Goal: Task Accomplishment & Management: Manage account settings

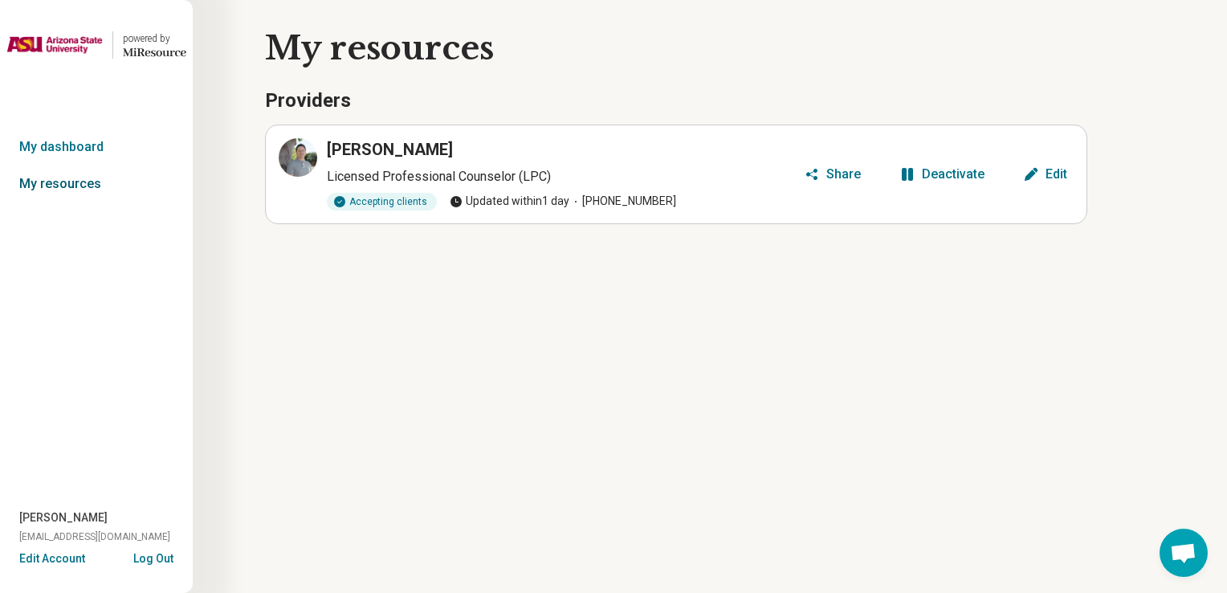
click at [92, 198] on link "My resources" at bounding box center [96, 183] width 193 height 37
click at [1052, 187] on article "Irvin Nunez Licensed Professional Counselor (LPC) Accepting clients Updated wit…" at bounding box center [676, 175] width 823 height 100
click at [1064, 175] on div "Edit" at bounding box center [1057, 174] width 22 height 13
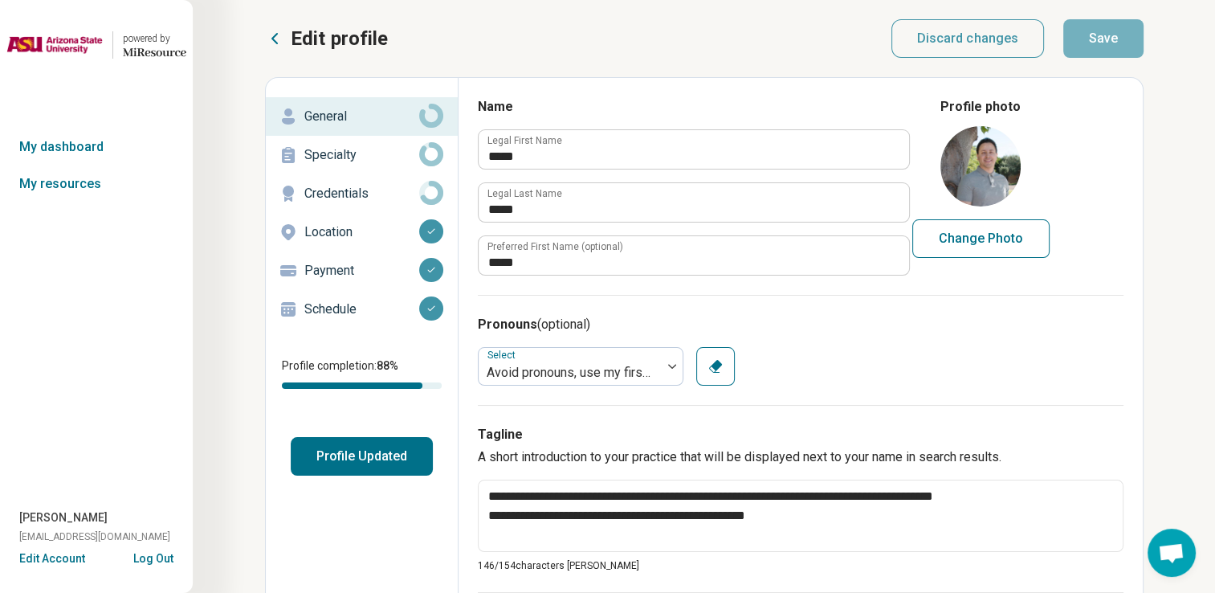
click at [344, 265] on p "Payment" at bounding box center [361, 270] width 115 height 19
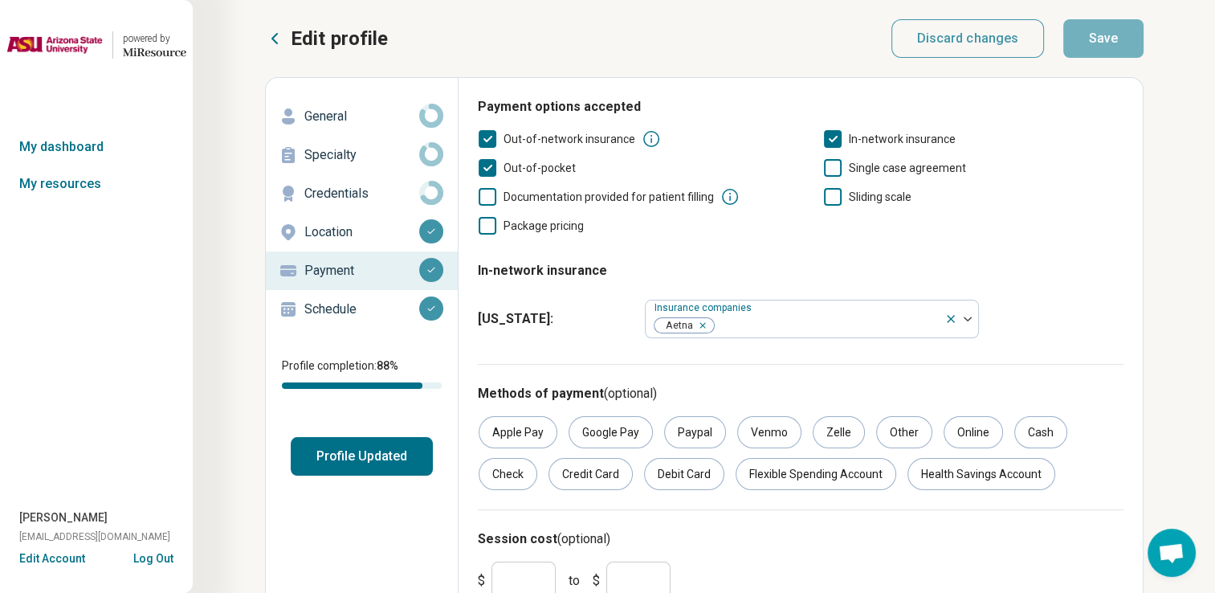
click at [831, 201] on icon at bounding box center [833, 197] width 18 height 18
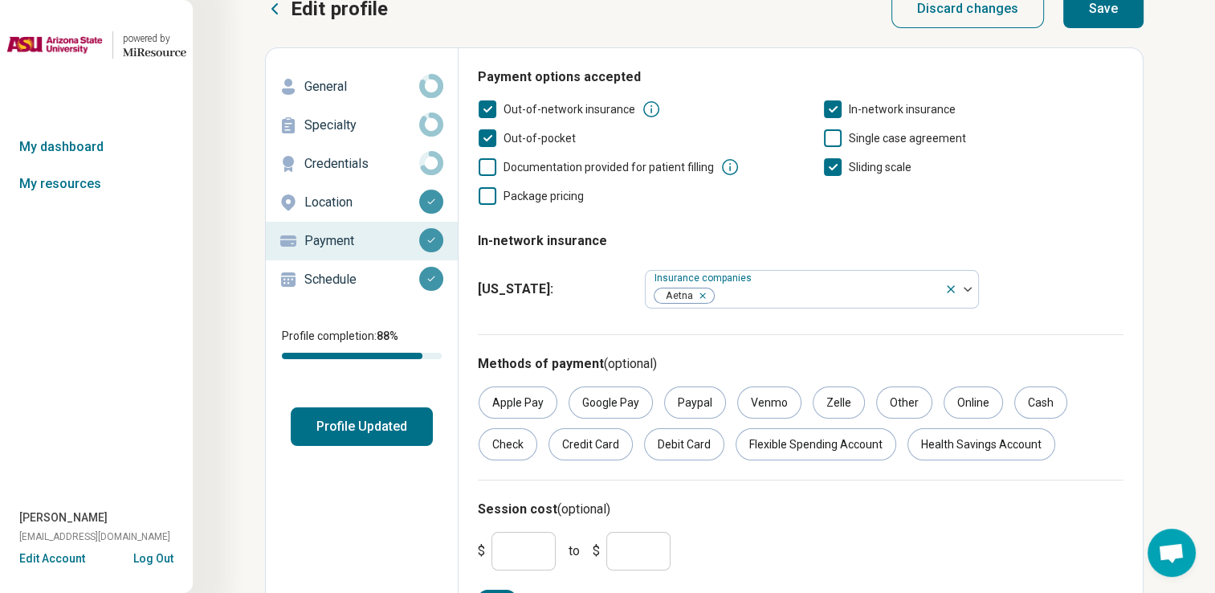
scroll to position [64, 0]
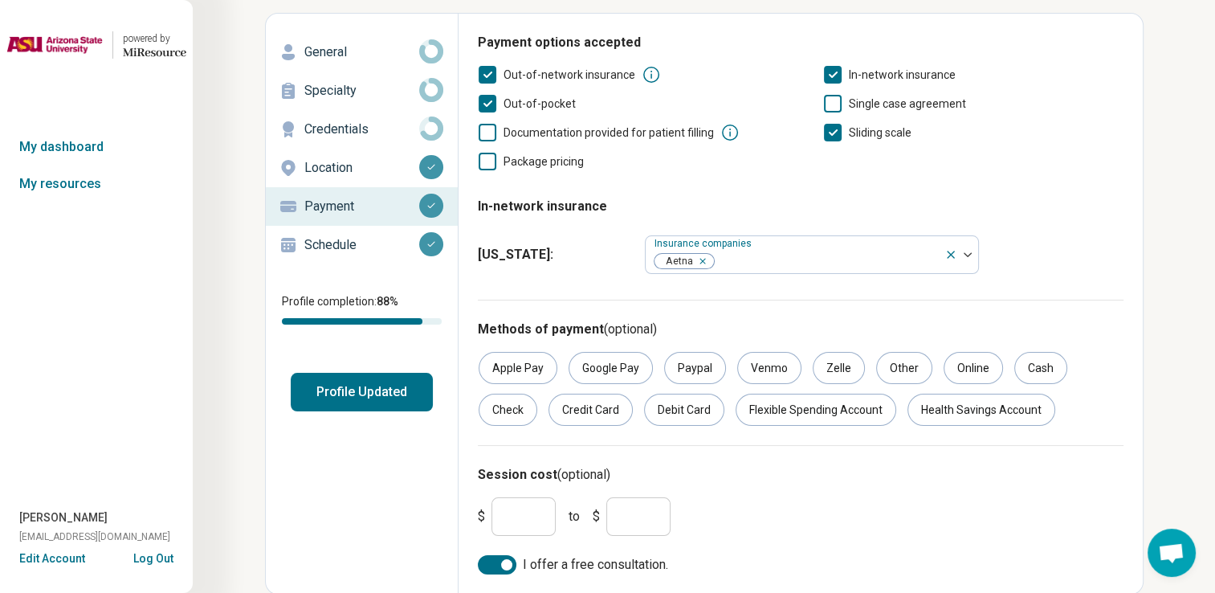
click at [543, 517] on input "***" at bounding box center [524, 516] width 64 height 39
type input "**"
click at [889, 516] on div "$ ** to $ ***" at bounding box center [801, 516] width 659 height 51
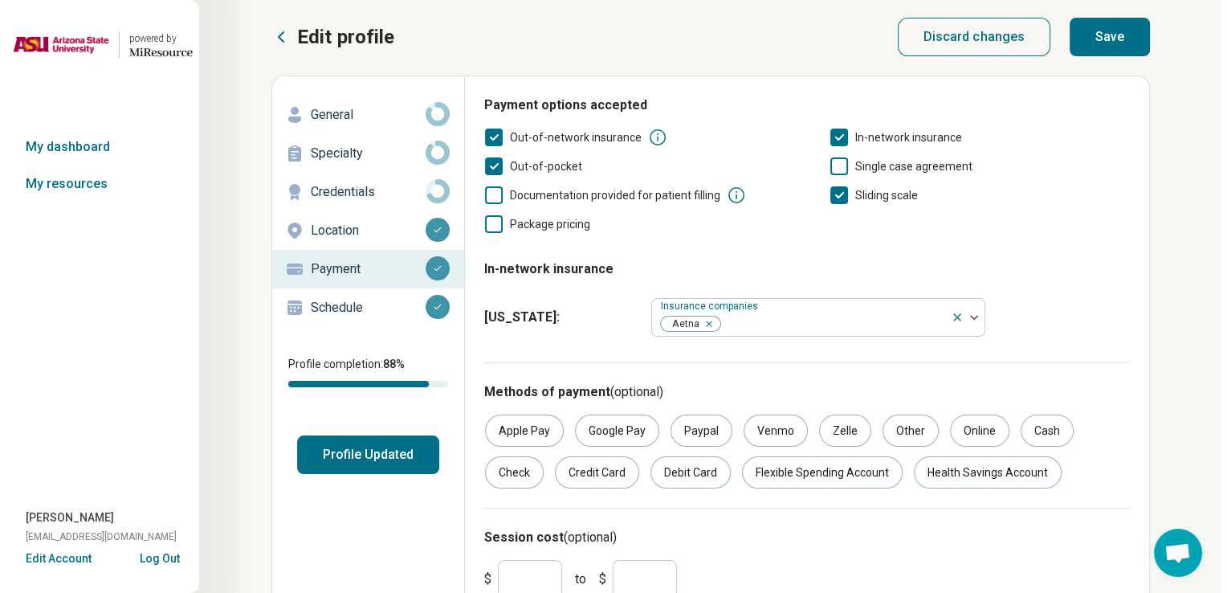
scroll to position [0, 0]
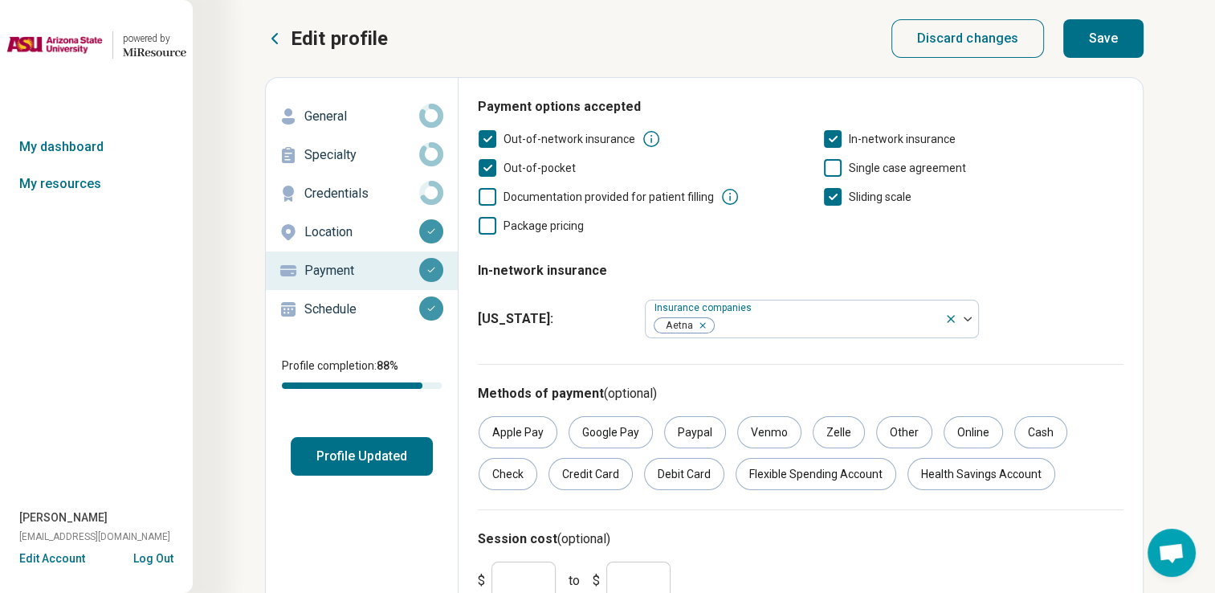
click at [1096, 50] on button "Save" at bounding box center [1104, 38] width 80 height 39
click at [379, 456] on button "Profile Updated" at bounding box center [362, 456] width 142 height 39
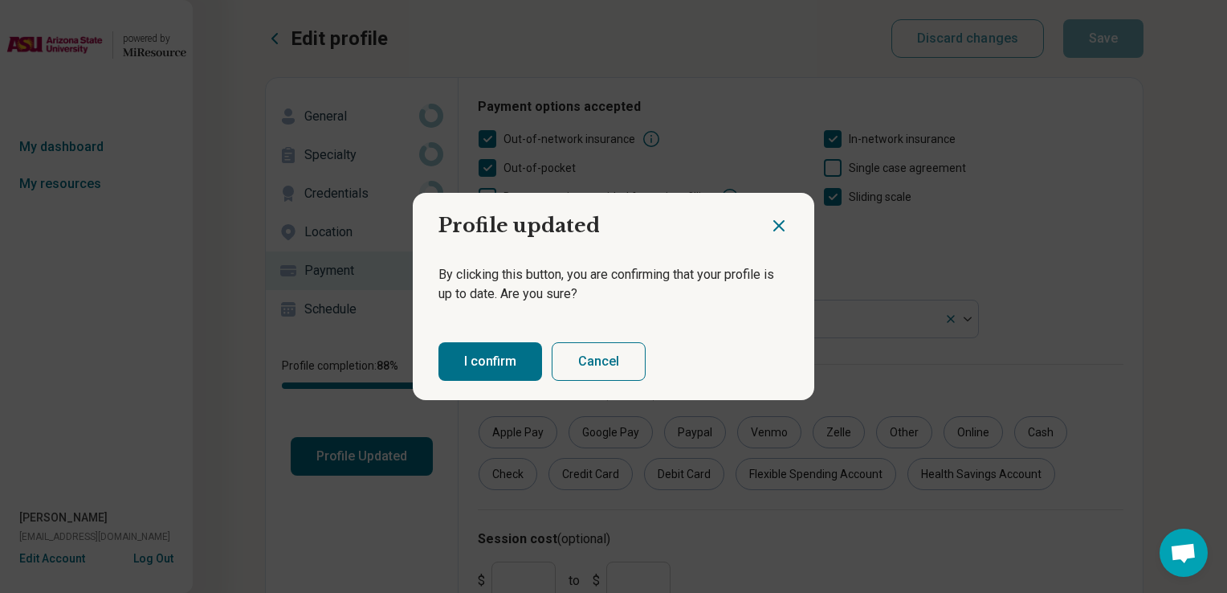
click at [481, 358] on button "I confirm" at bounding box center [491, 361] width 104 height 39
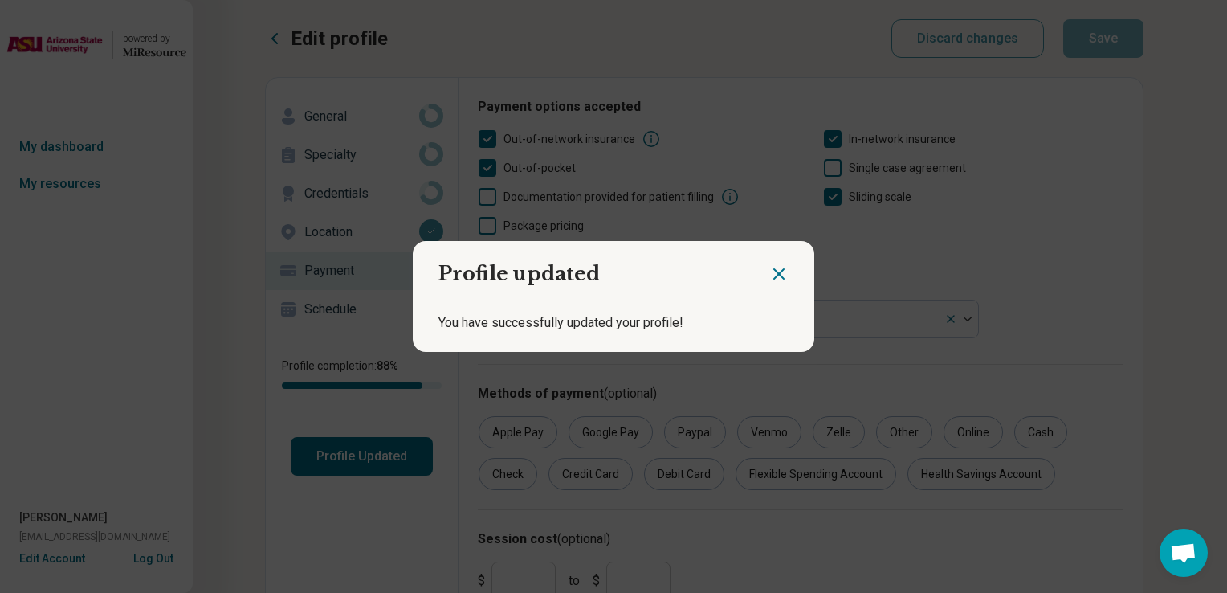
click at [773, 276] on icon "Close dialog" at bounding box center [779, 273] width 19 height 19
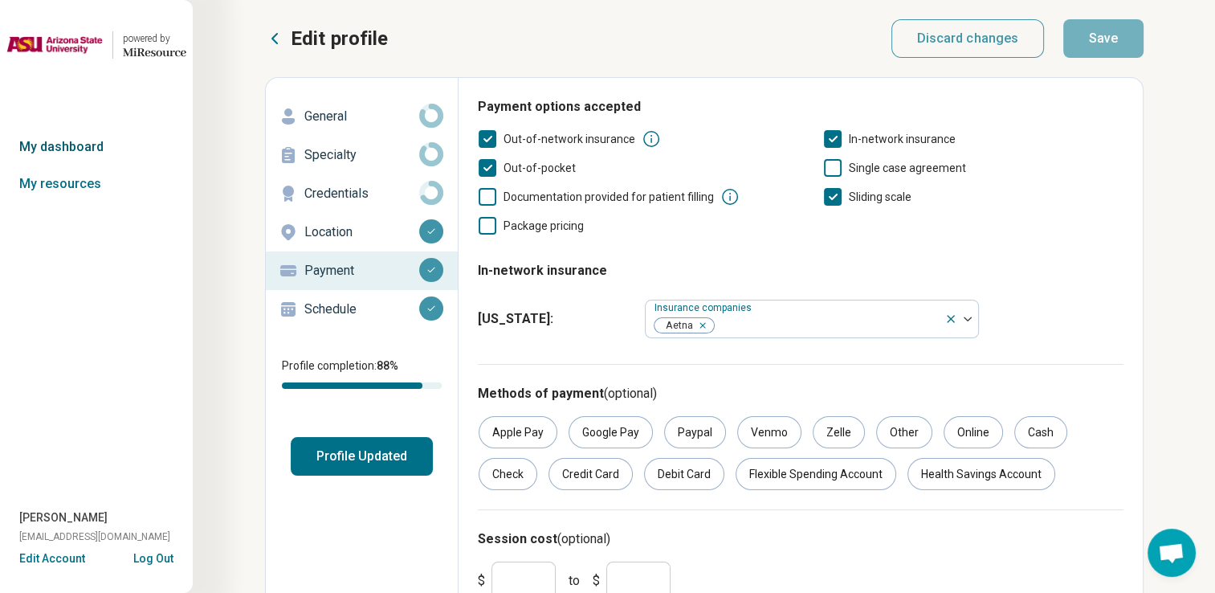
click at [125, 156] on link "My dashboard" at bounding box center [96, 147] width 193 height 37
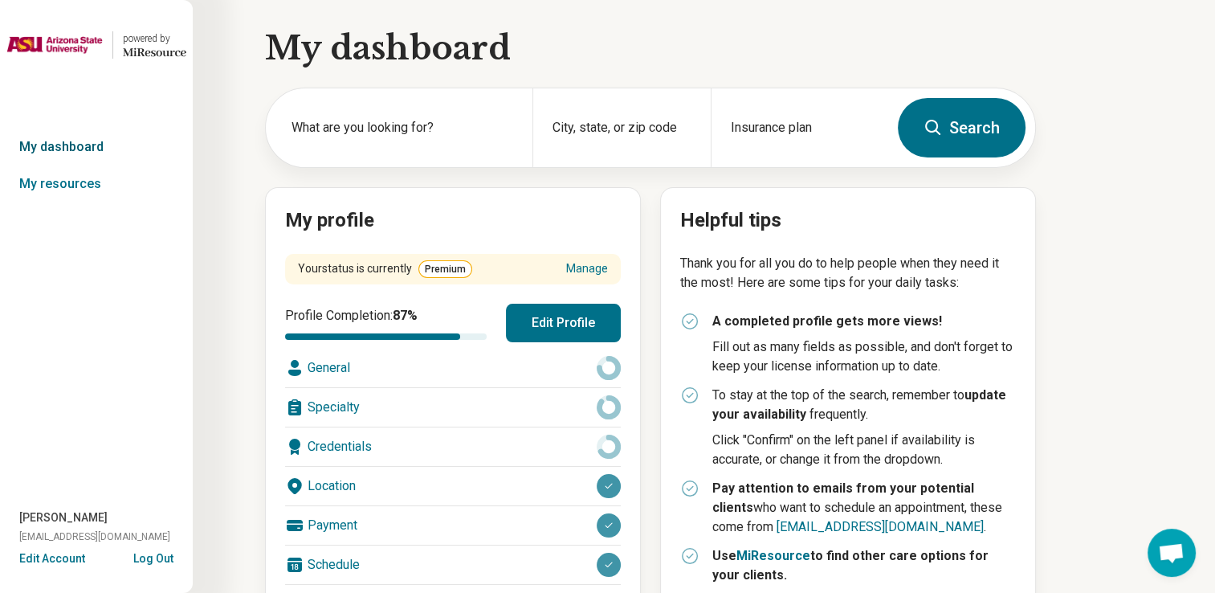
click at [76, 143] on link "My dashboard" at bounding box center [96, 147] width 193 height 37
click at [73, 185] on link "My resources" at bounding box center [96, 183] width 193 height 37
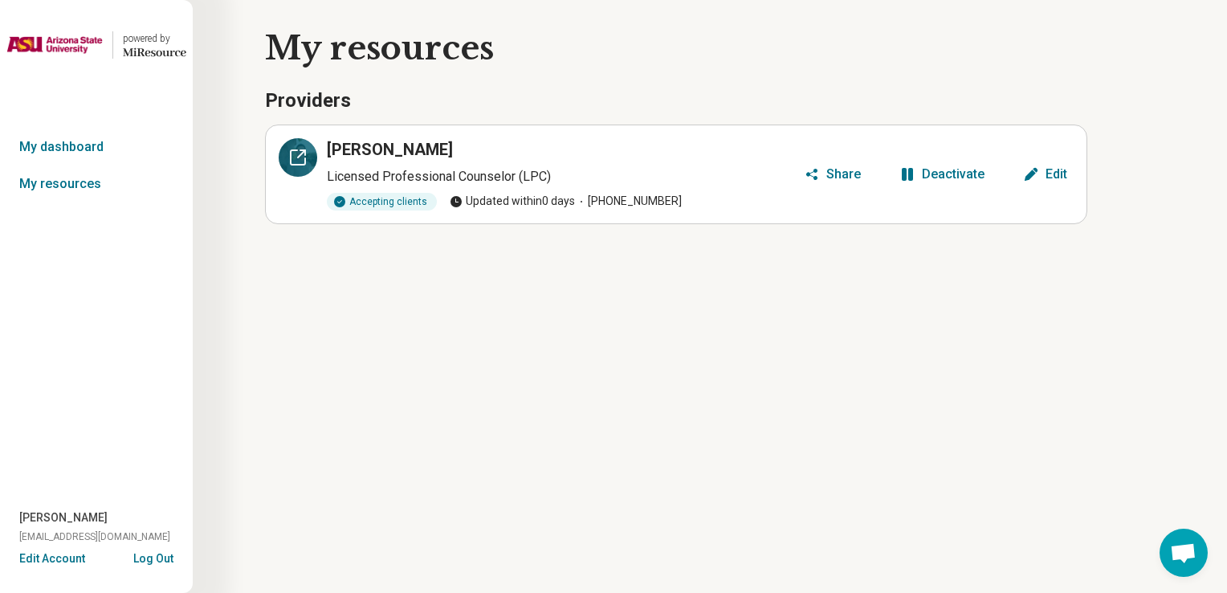
click at [292, 166] on div at bounding box center [298, 157] width 39 height 39
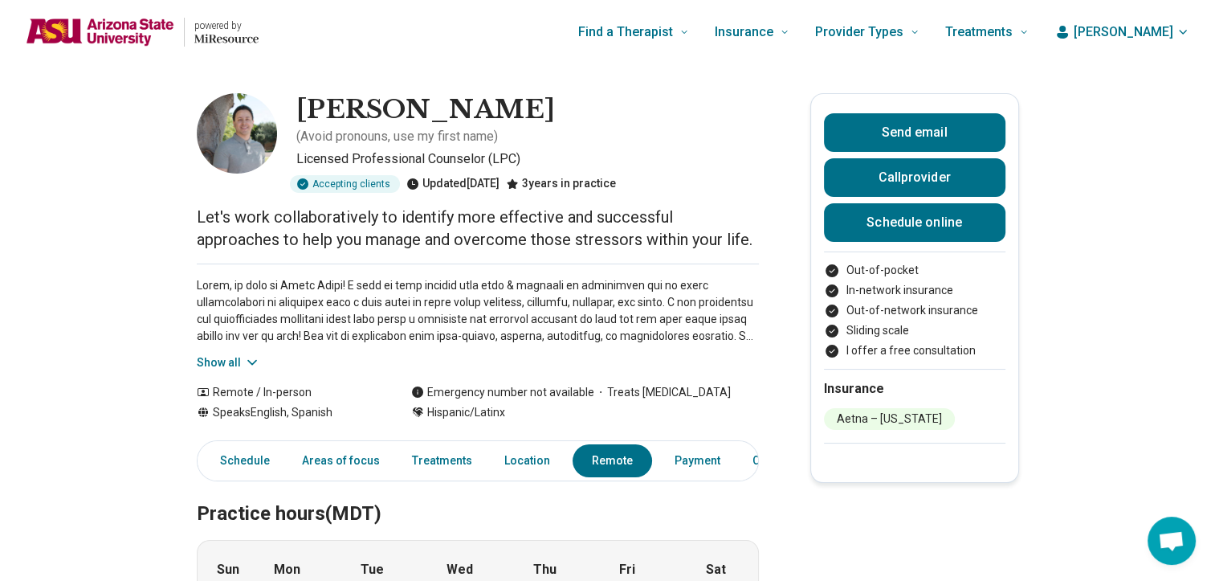
click at [1174, 39] on span "[PERSON_NAME]" at bounding box center [1124, 31] width 100 height 19
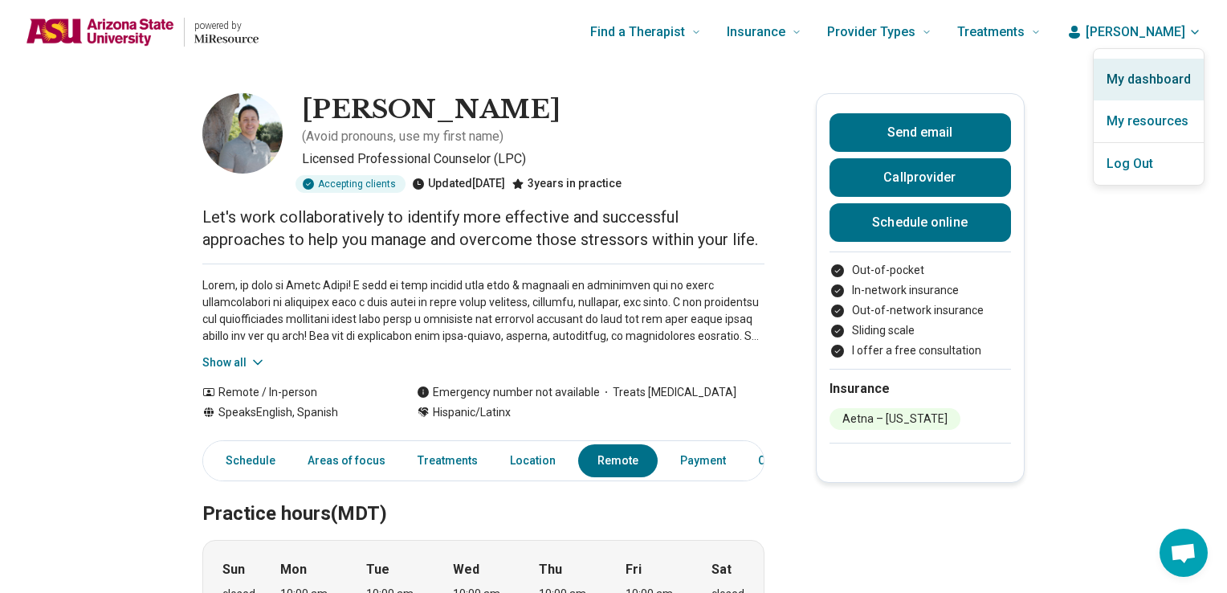
click at [1157, 94] on link "My dashboard" at bounding box center [1149, 80] width 110 height 42
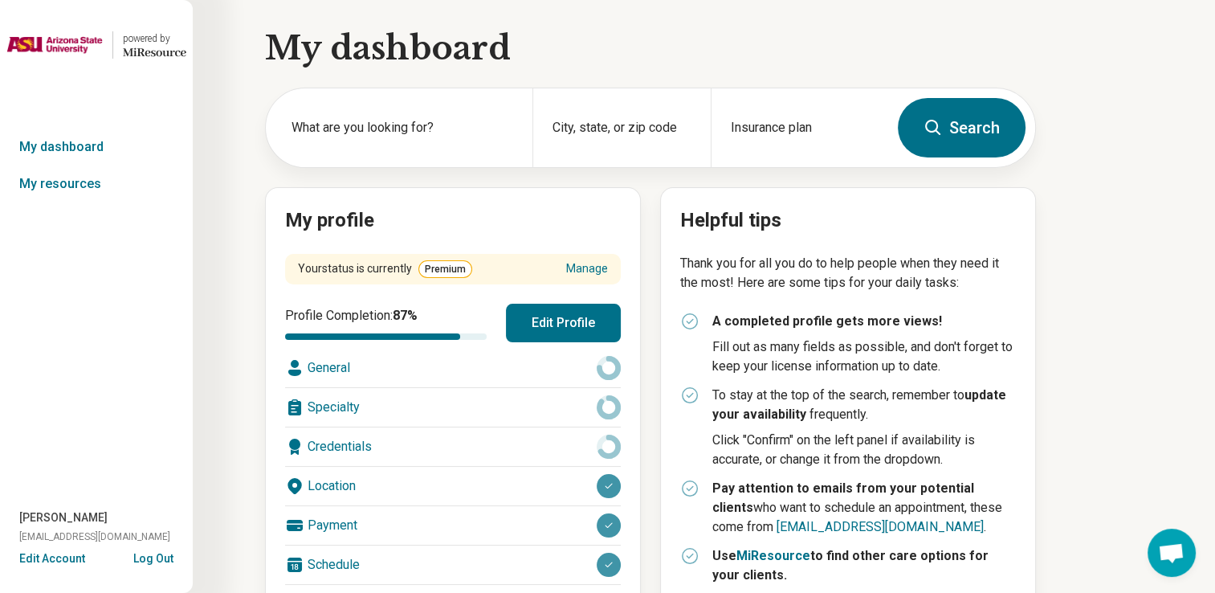
click at [537, 333] on button "Edit Profile" at bounding box center [563, 323] width 115 height 39
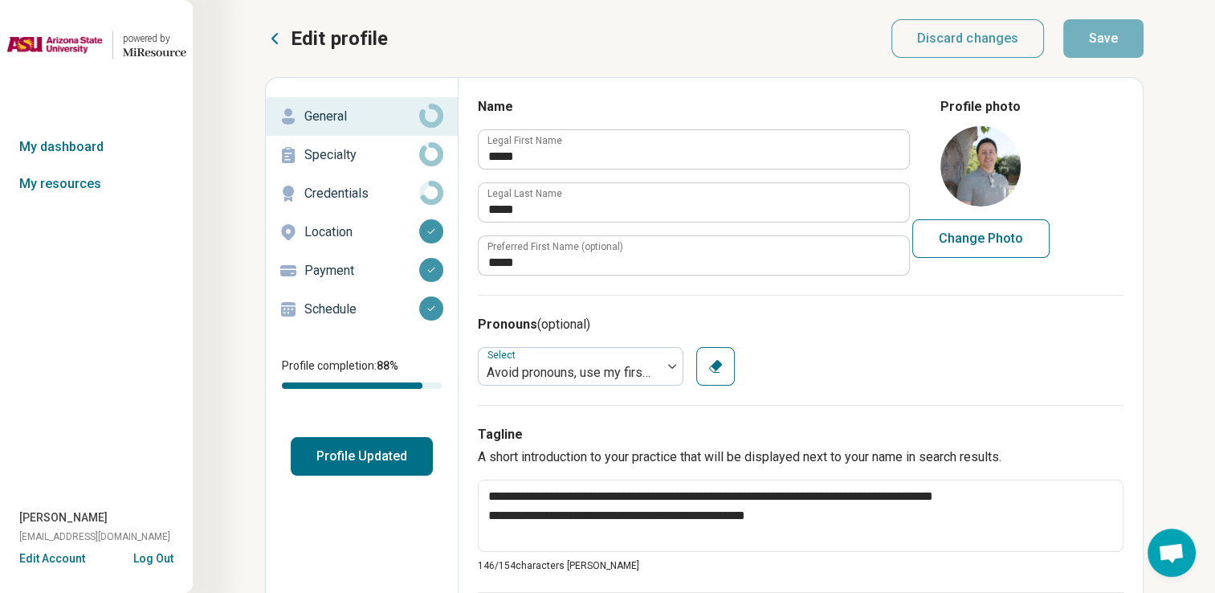
click at [370, 298] on div "Schedule" at bounding box center [362, 309] width 166 height 26
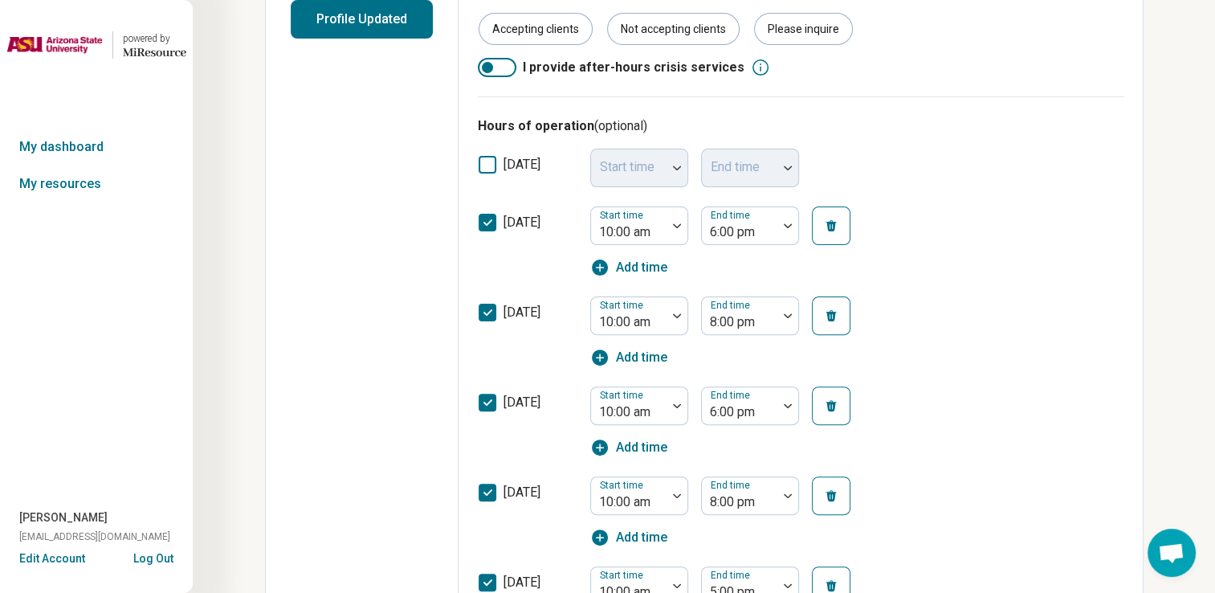
scroll to position [440, 0]
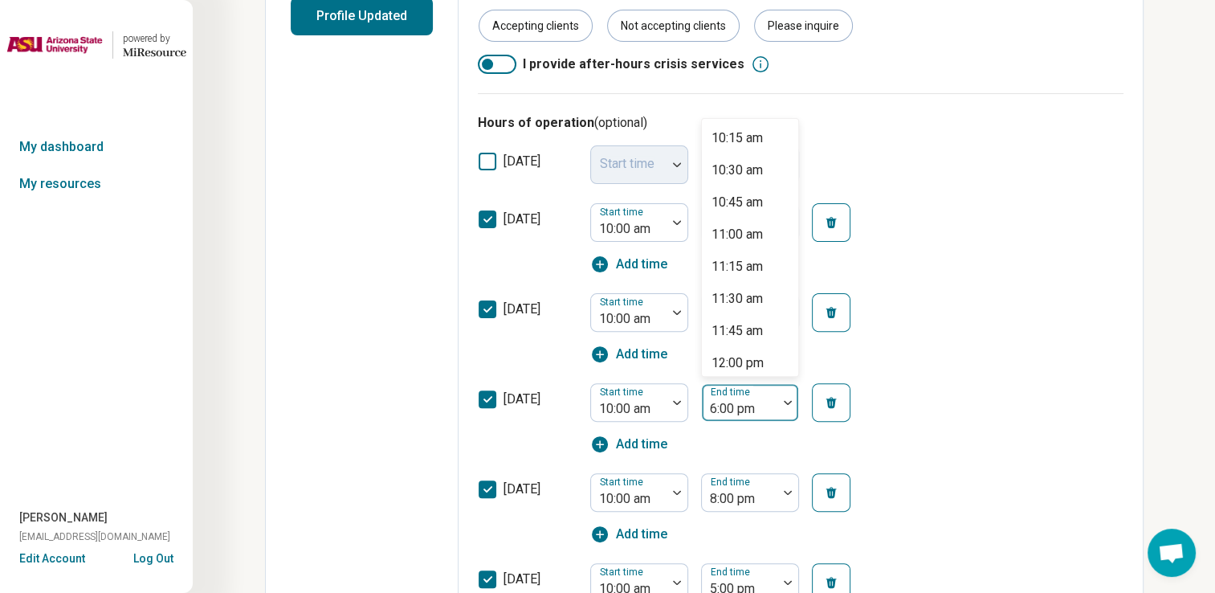
click at [779, 401] on div at bounding box center [788, 402] width 21 height 5
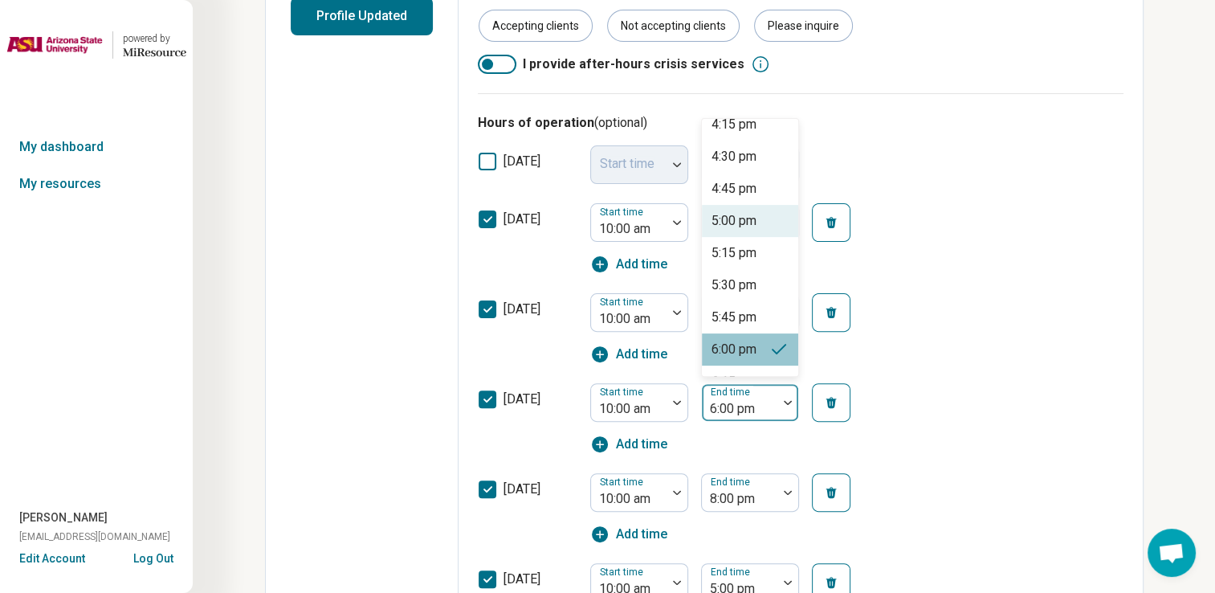
click at [755, 230] on div "5:00 pm" at bounding box center [750, 221] width 96 height 32
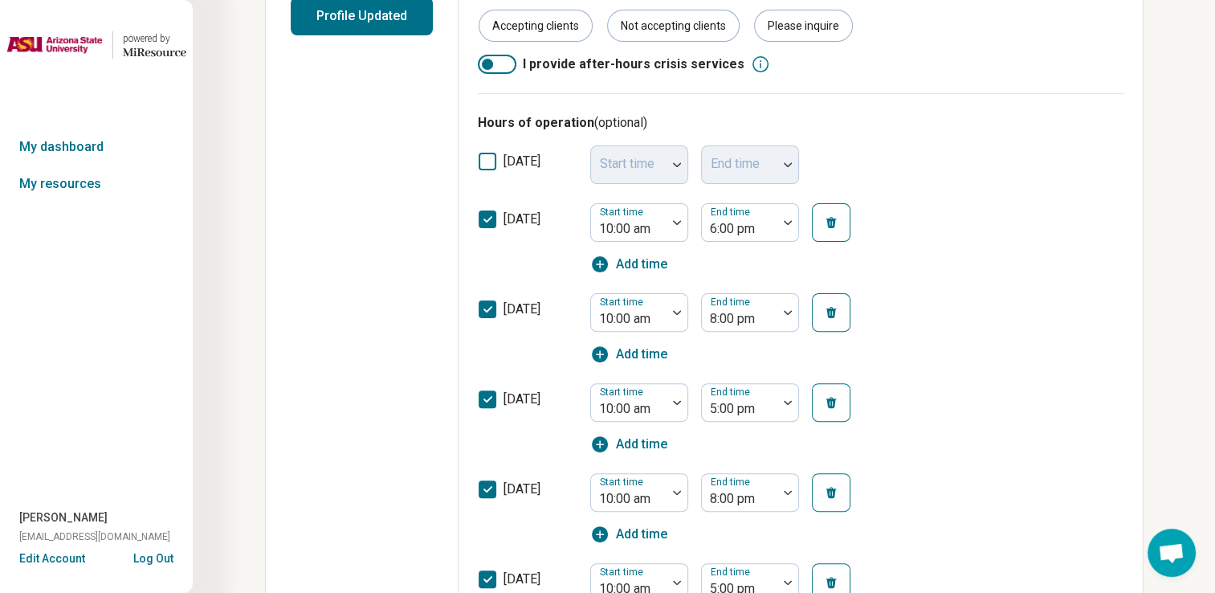
click at [973, 310] on div "[DATE] Start time 10:00 am End time 8:00 pm Add time" at bounding box center [801, 329] width 646 height 90
click at [1213, 313] on div "**********" at bounding box center [607, 294] width 1215 height 1468
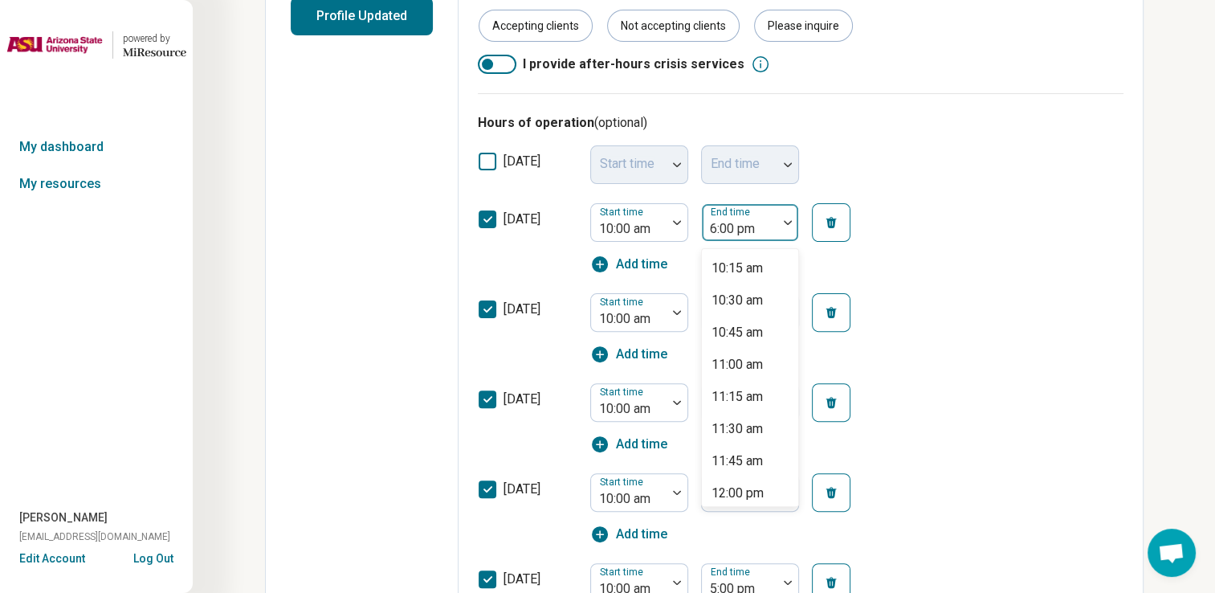
click at [766, 231] on div at bounding box center [740, 229] width 63 height 22
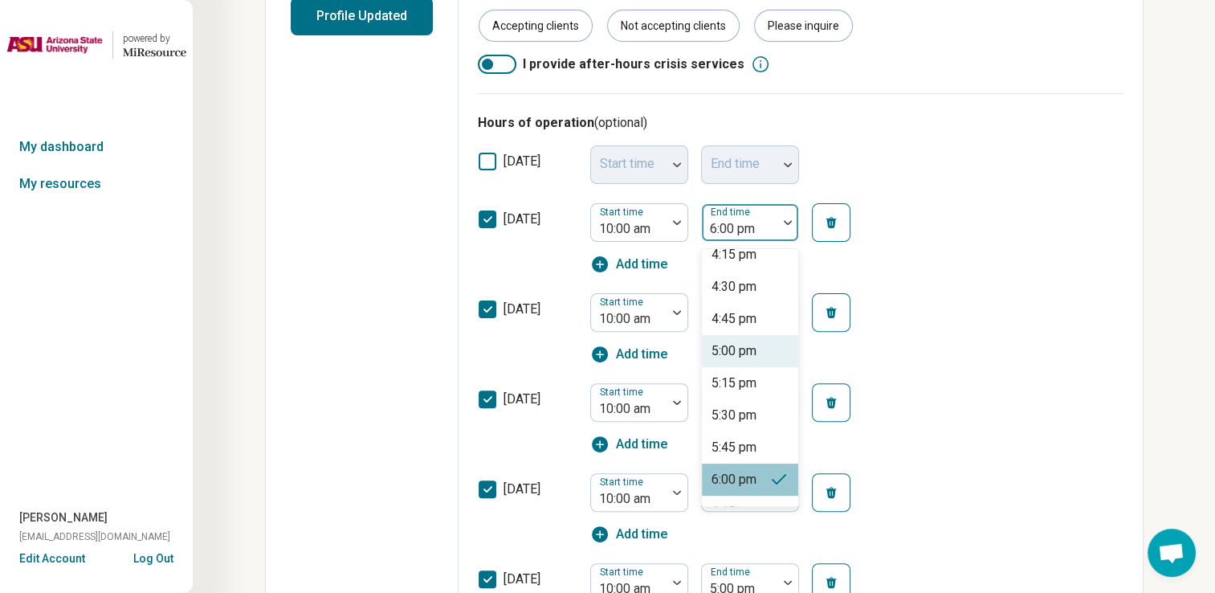
click at [937, 278] on div "[DATE] Start time 10:00 am 55 results available. Use Up and Down to choose opti…" at bounding box center [801, 239] width 646 height 90
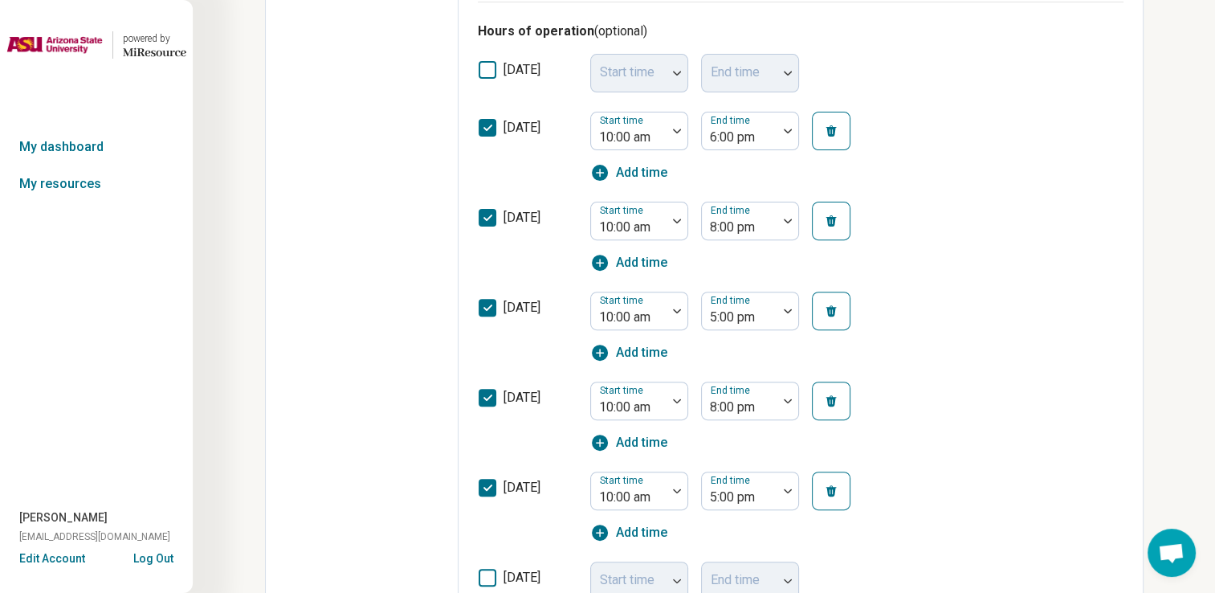
scroll to position [533, 0]
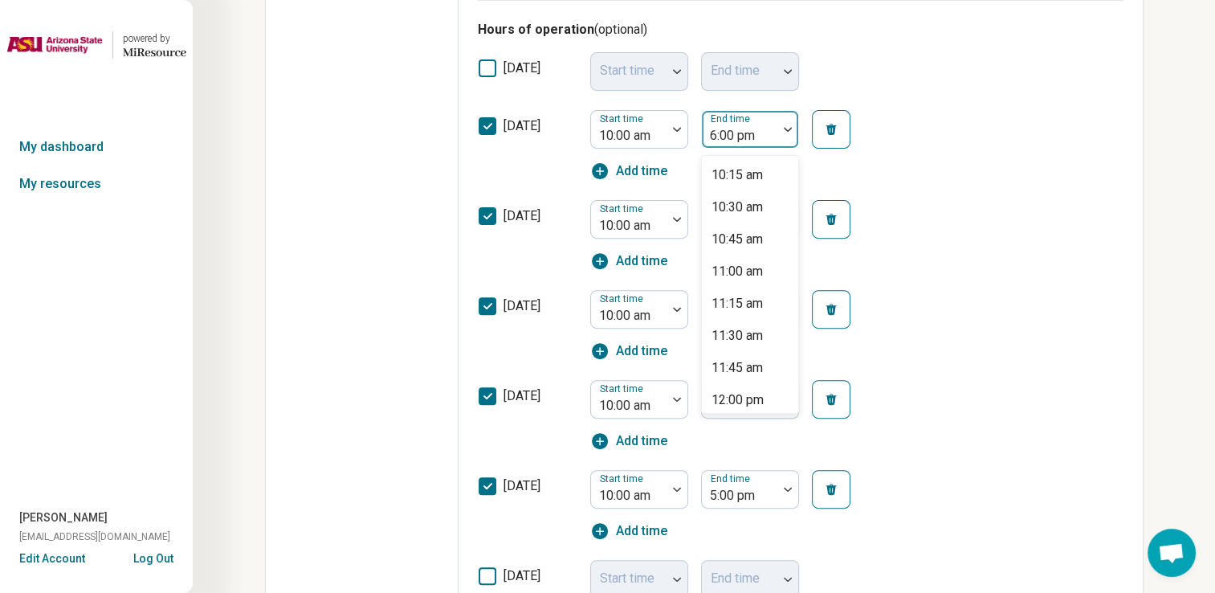
click at [748, 134] on div at bounding box center [740, 136] width 63 height 22
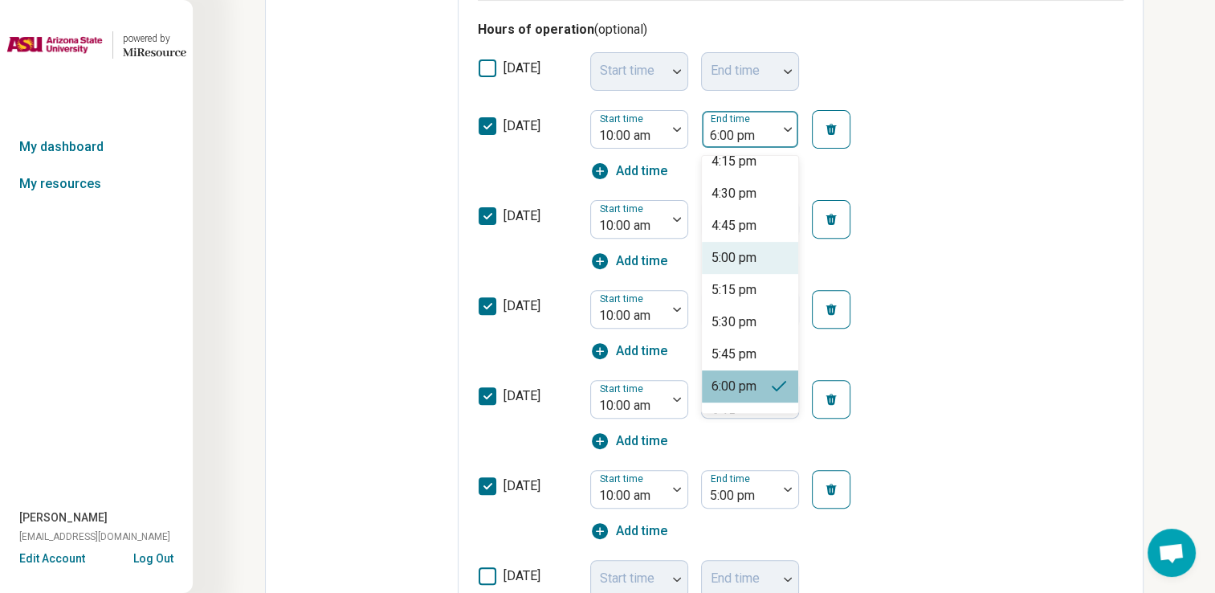
click at [775, 259] on div "5:00 pm" at bounding box center [750, 258] width 96 height 32
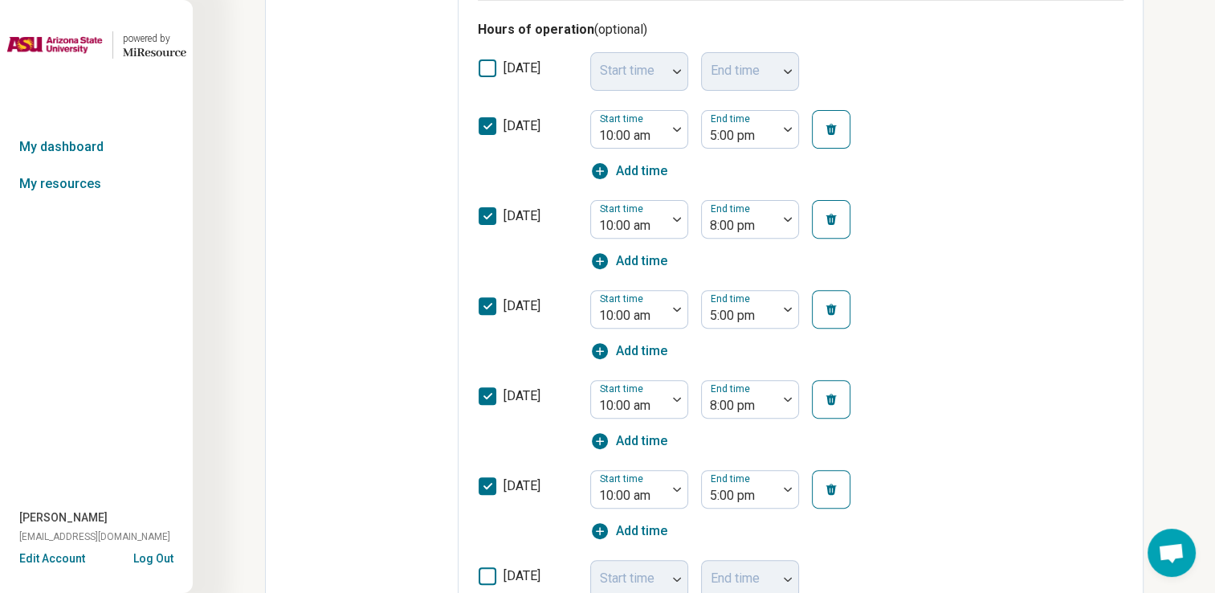
click at [1044, 186] on div "[DATE] Start time 10:00 am End time 5:00 pm Add time" at bounding box center [801, 145] width 646 height 90
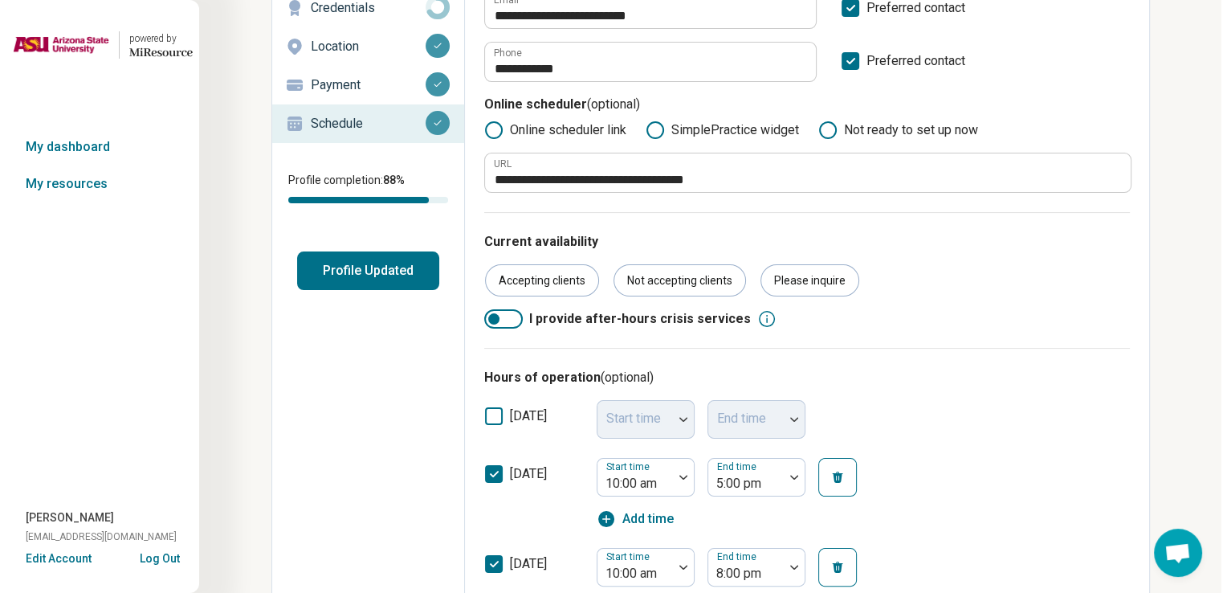
scroll to position [0, 0]
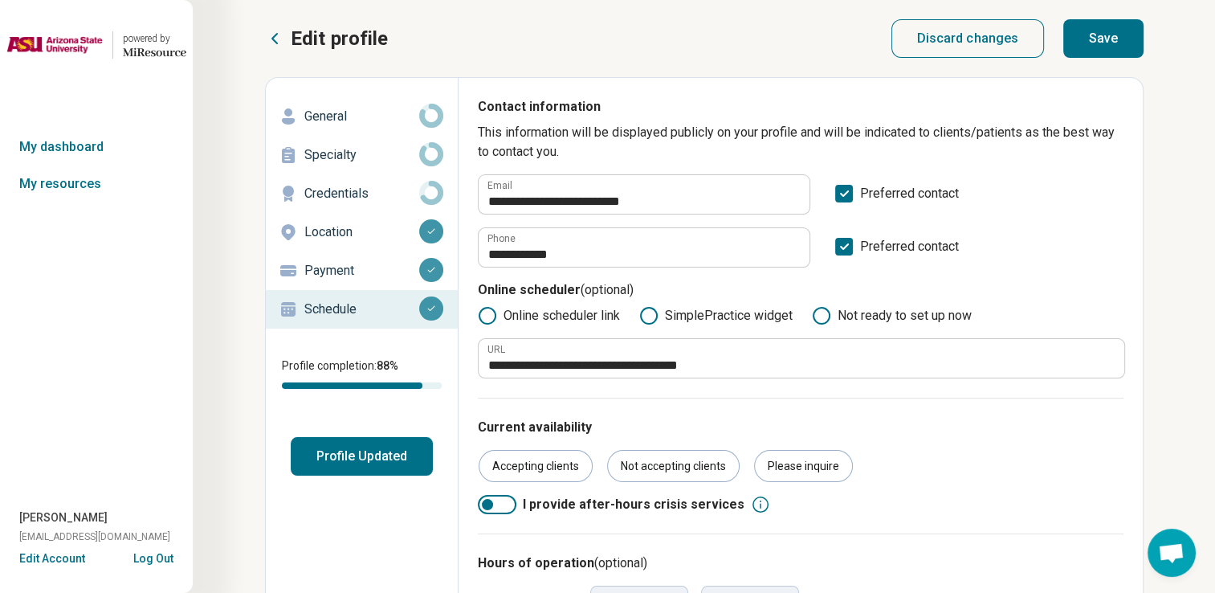
click at [1092, 43] on button "Save" at bounding box center [1104, 38] width 80 height 39
click at [406, 447] on button "Profile Updated" at bounding box center [362, 456] width 142 height 39
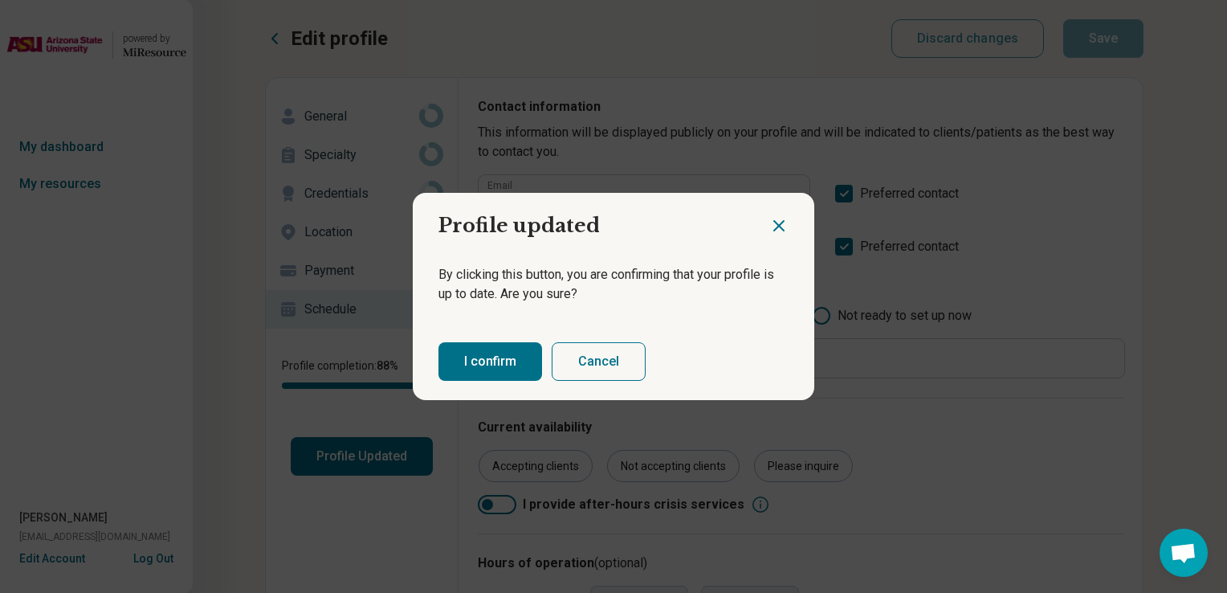
click at [489, 376] on button "I confirm" at bounding box center [491, 361] width 104 height 39
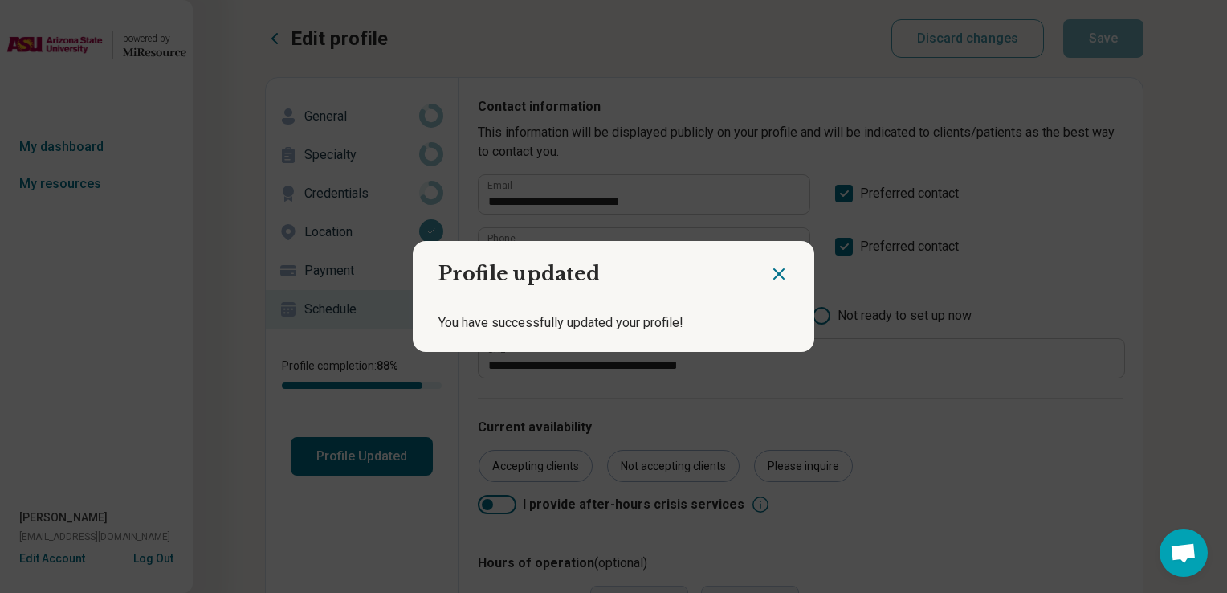
click at [773, 277] on icon "Close dialog" at bounding box center [779, 273] width 19 height 19
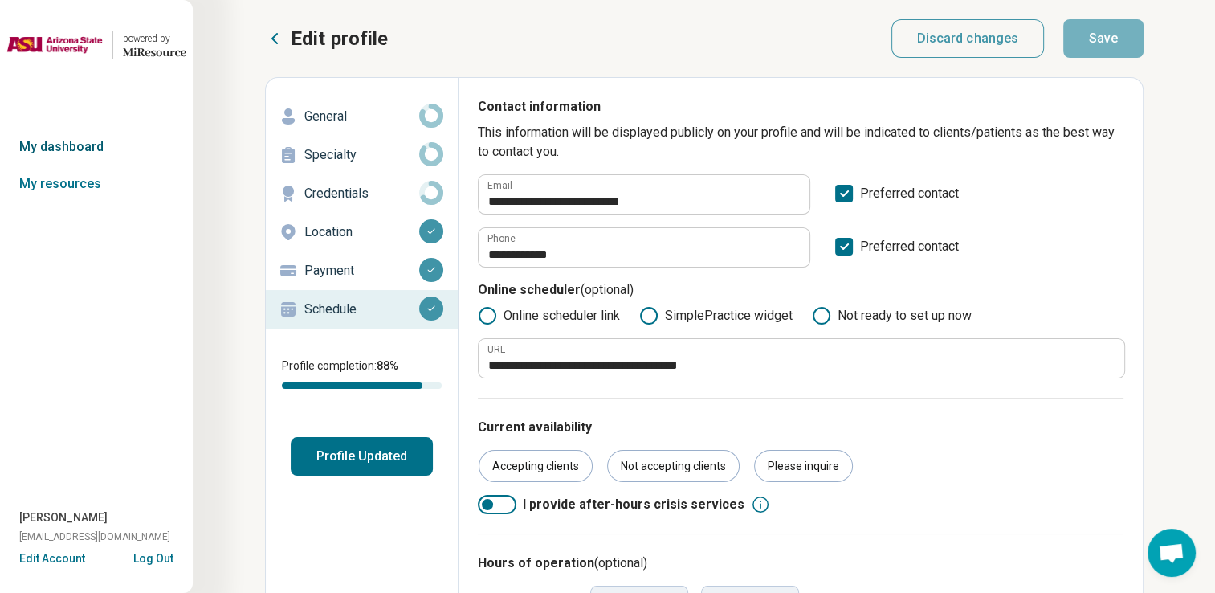
click at [51, 151] on link "My dashboard" at bounding box center [96, 147] width 193 height 37
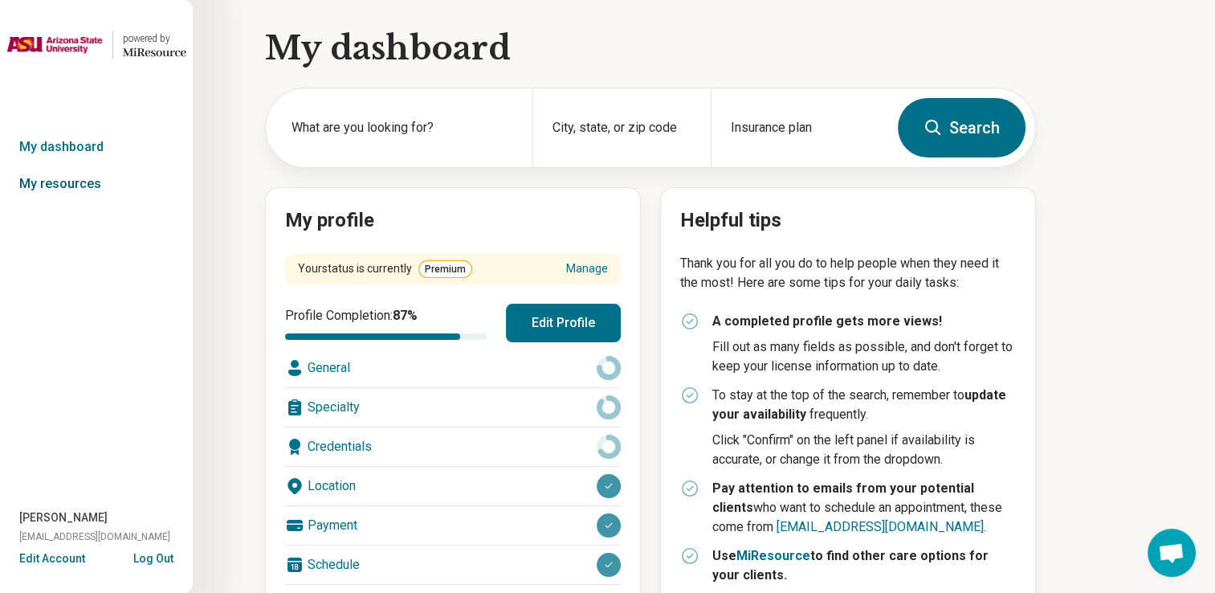
click at [63, 175] on link "My resources" at bounding box center [96, 183] width 193 height 37
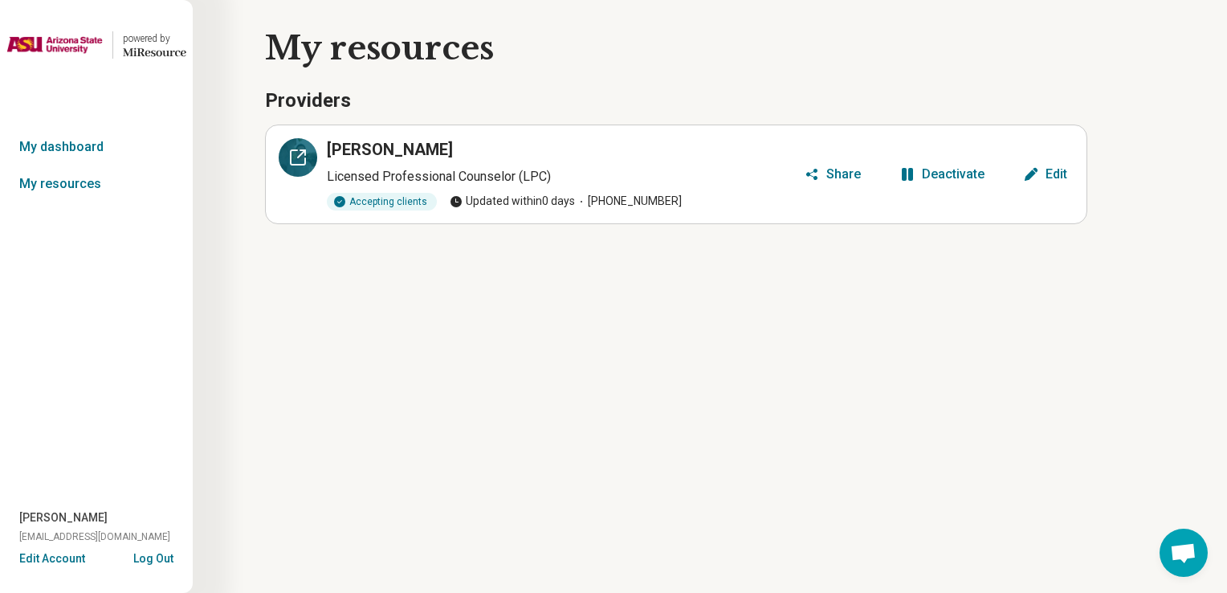
click at [296, 153] on icon at bounding box center [297, 157] width 19 height 19
